Goal: Task Accomplishment & Management: Use online tool/utility

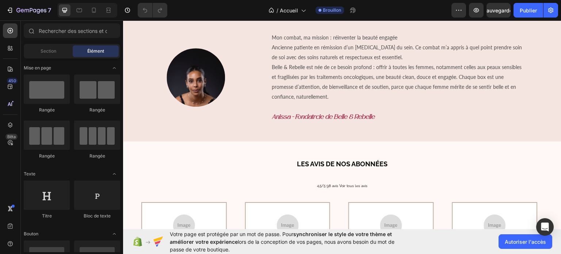
scroll to position [256, 0]
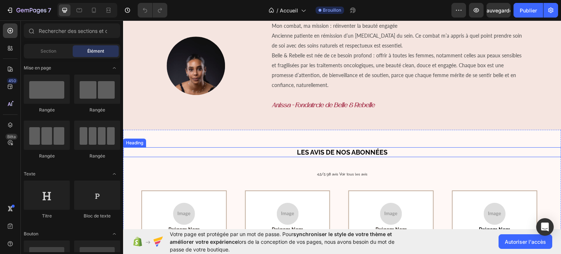
click at [330, 156] on strong "LES AVIS DE NOS ABONNÉES" at bounding box center [342, 152] width 91 height 8
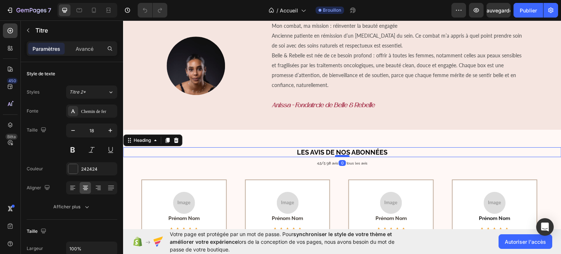
drag, startPoint x: 339, startPoint y: 168, endPoint x: 339, endPoint y: 156, distance: 11.7
click at [339, 156] on div at bounding box center [342, 155] width 15 height 2
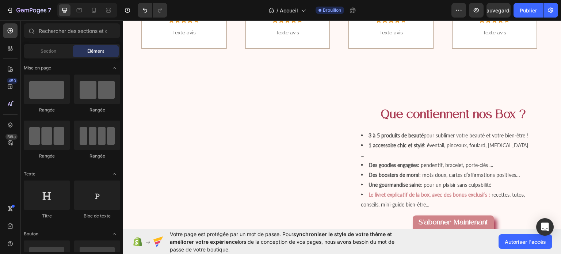
scroll to position [473, 0]
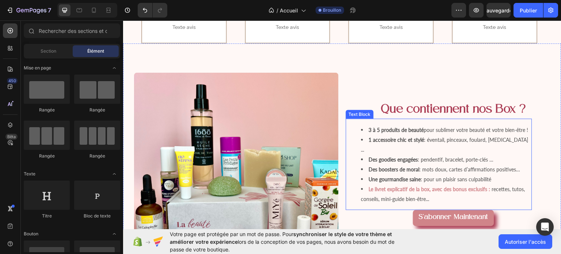
click at [429, 185] on strong "Le livret explicatif de la box, avec des bonus exclusifs :" at bounding box center [430, 188] width 122 height 6
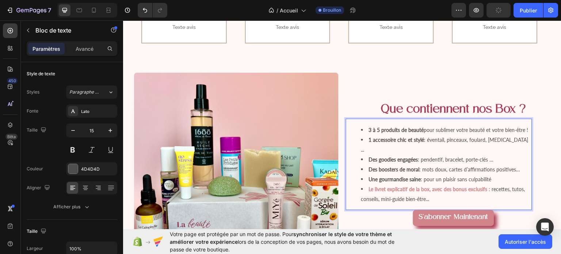
click at [484, 185] on strong "Le livret explicatif de la box, avec des bonus exclusifs :" at bounding box center [430, 188] width 122 height 6
click at [490, 185] on strong "Rich Text Editor. Editing area: main" at bounding box center [490, 188] width 1 height 6
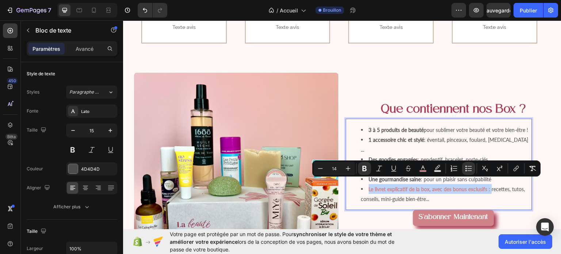
drag, startPoint x: 486, startPoint y: 182, endPoint x: 365, endPoint y: 182, distance: 121.2
click at [365, 184] on li "Le livret explicatif de la box, avec des bonus exclusifs : recettes, tutos, con…" at bounding box center [446, 194] width 170 height 20
click at [365, 164] on button "Bold" at bounding box center [364, 168] width 13 height 13
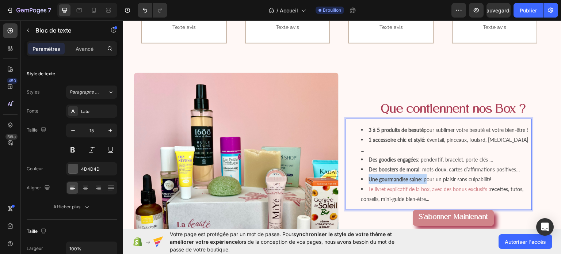
drag, startPoint x: 367, startPoint y: 172, endPoint x: 420, endPoint y: 171, distance: 53.3
click at [420, 176] on span "Une gourmandise saine : pour un plaisir sans culpabilité" at bounding box center [430, 179] width 123 height 6
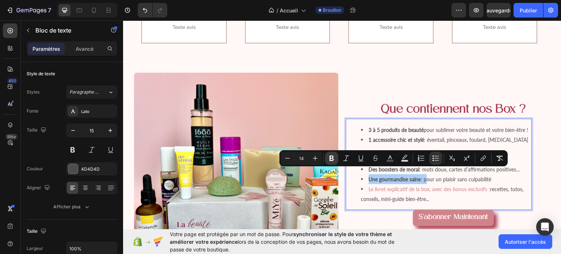
click at [329, 163] on button "Bold" at bounding box center [331, 157] width 13 height 13
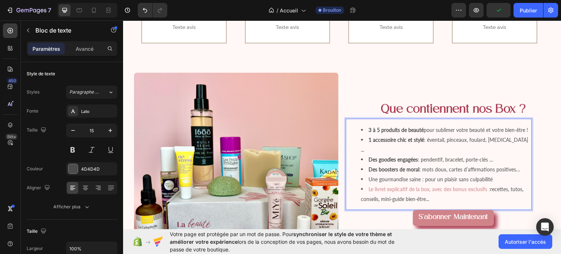
click at [419, 176] on span "Une gourmandise saine : pour un plaisir sans culpabilité" at bounding box center [431, 179] width 124 height 6
click at [420, 176] on span "Une gourmandise saine : pour un plaisir sans culpabilité" at bounding box center [431, 179] width 124 height 6
drag, startPoint x: 420, startPoint y: 173, endPoint x: 365, endPoint y: 173, distance: 54.8
click at [369, 176] on span "Une gourmandise saine : pour un plaisir sans culpabilité" at bounding box center [431, 179] width 124 height 6
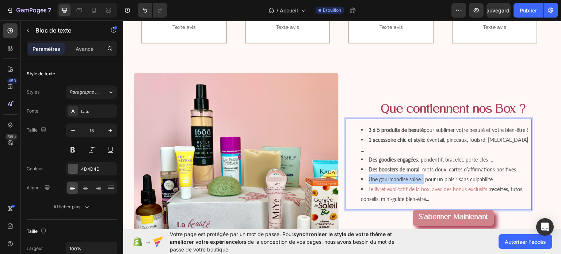
click at [375, 176] on span "Une gourmandise saine : pour un plaisir sans culpabilité" at bounding box center [431, 179] width 124 height 6
drag, startPoint x: 367, startPoint y: 172, endPoint x: 420, endPoint y: 171, distance: 53.3
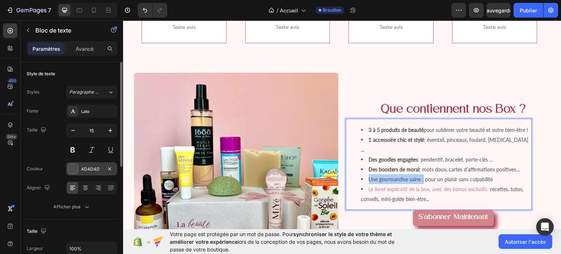
click at [85, 168] on font "4D4D4D" at bounding box center [90, 168] width 19 height 5
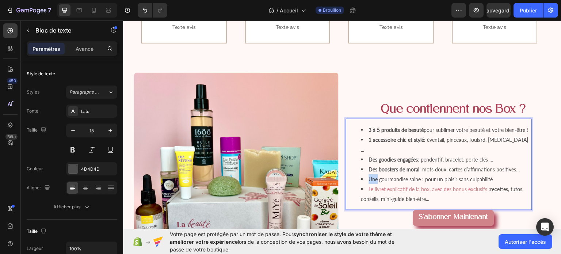
click at [369, 176] on span "Une gourmandise saine : pour un plaisir sans culpabilité" at bounding box center [431, 179] width 124 height 6
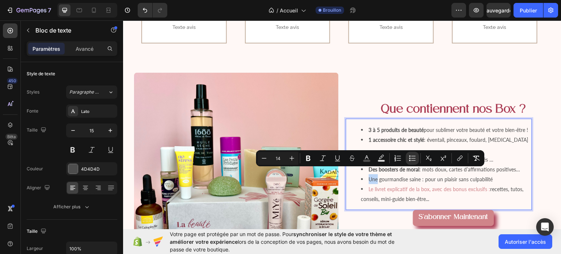
click at [369, 176] on span "Une gourmandise saine : pour un plaisir sans culpabilité" at bounding box center [431, 179] width 124 height 6
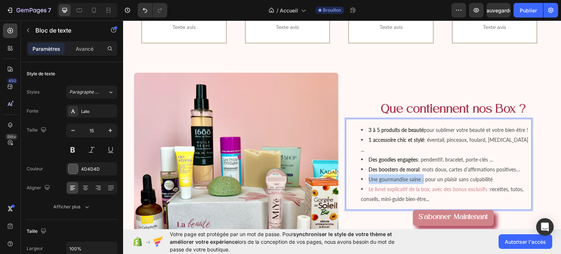
drag, startPoint x: 366, startPoint y: 171, endPoint x: 421, endPoint y: 171, distance: 54.4
click at [421, 176] on span "Une gourmandise saine : pour un plaisir sans culpabilité" at bounding box center [431, 179] width 124 height 6
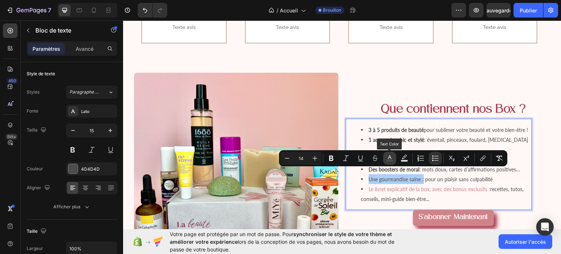
click at [390, 153] on button "color" at bounding box center [389, 157] width 13 height 13
type input "4D4D4D"
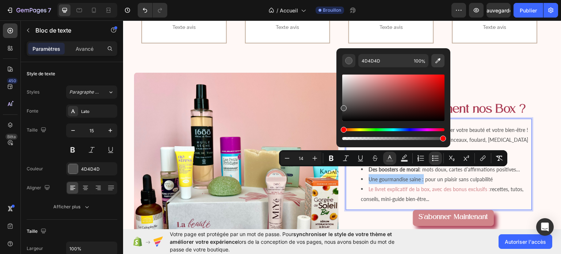
click at [436, 62] on icon "Barre d'outils contextuelle de l'éditeur" at bounding box center [437, 60] width 7 height 7
type input "AA3B53"
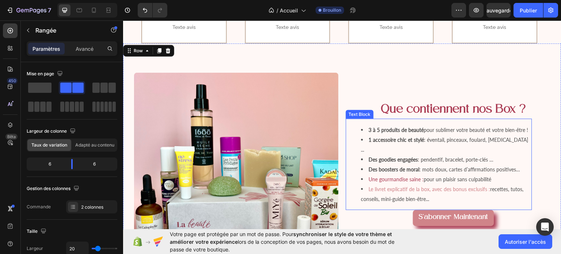
click at [486, 185] on span "recettes, tutos, conseils, mini-guide bien-être..." at bounding box center [442, 193] width 162 height 16
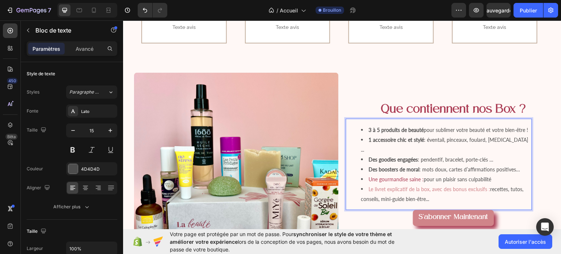
click at [486, 185] on span "recettes, tutos, conseils, mini-guide bien-être..." at bounding box center [442, 193] width 162 height 16
drag, startPoint x: 486, startPoint y: 184, endPoint x: 365, endPoint y: 182, distance: 121.2
click at [365, 184] on li "Le livret explicatif de la box, avec des bonus exclusifs : recettes, tutos, con…" at bounding box center [446, 194] width 170 height 20
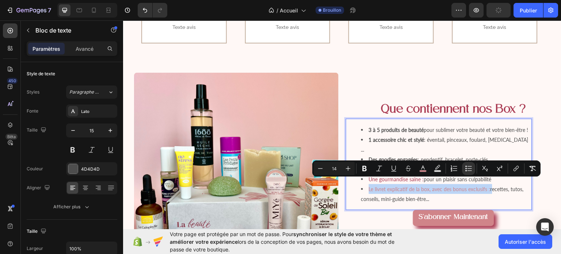
drag, startPoint x: 365, startPoint y: 182, endPoint x: 487, endPoint y: 185, distance: 122.3
click at [487, 185] on li "Le livret explicatif de la box, avec des bonus exclusifs : recettes, tutos, con…" at bounding box center [446, 194] width 170 height 20
click at [423, 166] on icon "Editor contextual toolbar" at bounding box center [422, 168] width 7 height 7
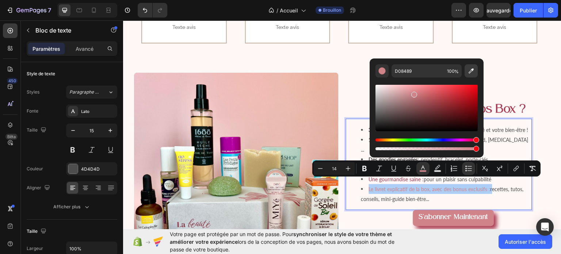
click at [472, 69] on icon "Barre d'outils contextuelle de l'éditeur" at bounding box center [470, 70] width 5 height 5
type input "AA3B53"
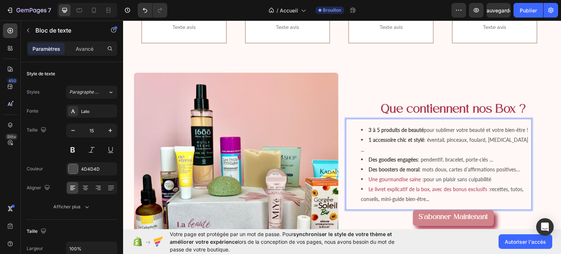
click at [364, 133] on li "3 à 5 produits de beauté pour sublimer votre beauté et votre bien-être !" at bounding box center [446, 129] width 170 height 10
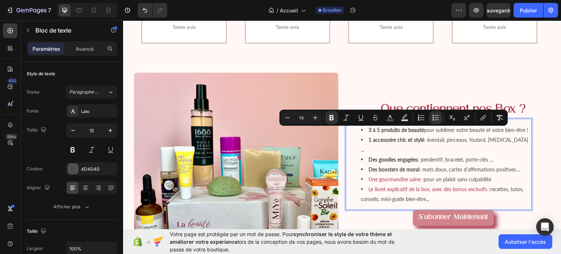
drag, startPoint x: 364, startPoint y: 133, endPoint x: 421, endPoint y: 135, distance: 56.6
click at [421, 134] on li "3 à 5 produits de beauté pour sublimer votre beauté et votre bien-être !" at bounding box center [446, 129] width 170 height 10
click at [394, 118] on button "couleur" at bounding box center [389, 117] width 13 height 13
type input "4D4D4D"
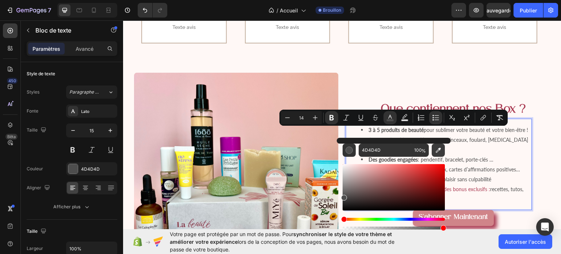
click at [442, 146] on button "Barre d'outils contextuelle de l'éditeur" at bounding box center [437, 149] width 13 height 13
type input "AA3B53"
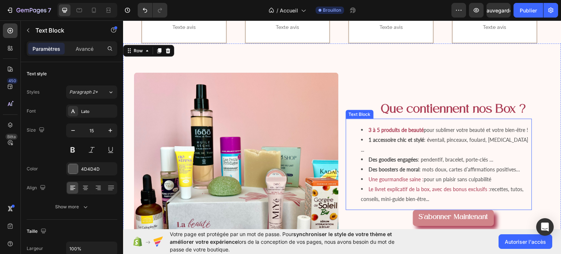
click at [369, 142] on strong "1 accessoire chic et stylé" at bounding box center [396, 139] width 55 height 6
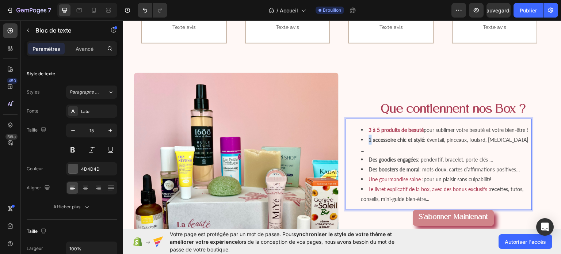
click at [369, 142] on strong "1 accessoire chic et stylé" at bounding box center [396, 139] width 55 height 6
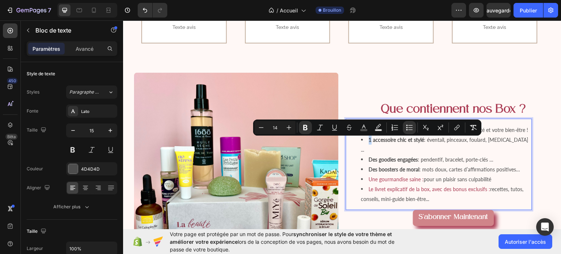
click at [369, 142] on strong "1 accessoire chic et stylé" at bounding box center [396, 139] width 55 height 6
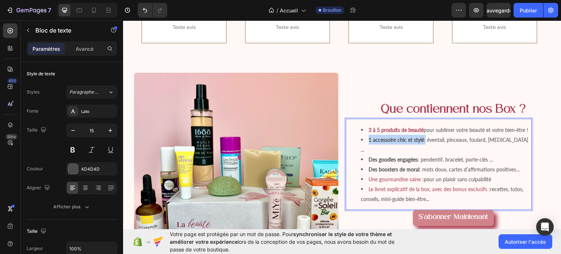
drag, startPoint x: 366, startPoint y: 142, endPoint x: 424, endPoint y: 144, distance: 57.7
click at [424, 144] on span "1 accessoire chic et stylé : éventail, pinceaux, foulard, [MEDICAL_DATA] ..." at bounding box center [444, 144] width 167 height 16
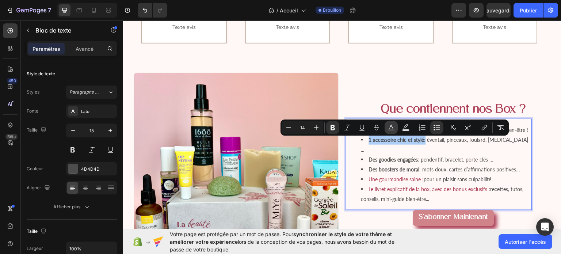
click at [391, 122] on button "color" at bounding box center [390, 127] width 13 height 13
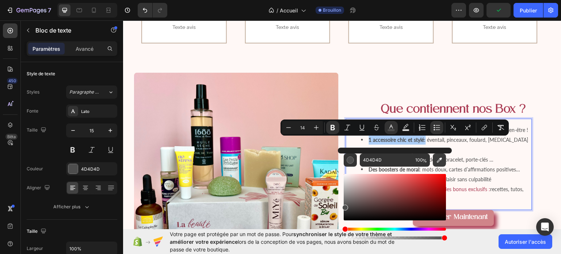
click at [437, 158] on icon "Barre d'outils contextuelle de l'éditeur" at bounding box center [438, 159] width 7 height 7
type input "AA3B53"
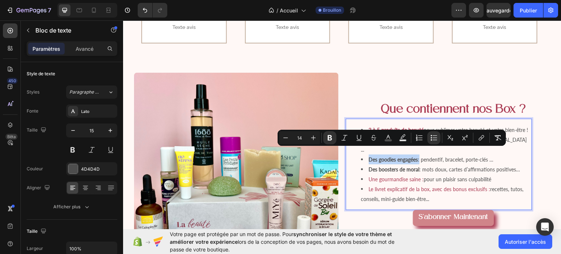
drag, startPoint x: 366, startPoint y: 150, endPoint x: 417, endPoint y: 154, distance: 51.6
click at [417, 156] on span "Des goodies engagées : pendentif, bracelet, porte-clés …" at bounding box center [431, 159] width 125 height 6
